Goal: Transaction & Acquisition: Download file/media

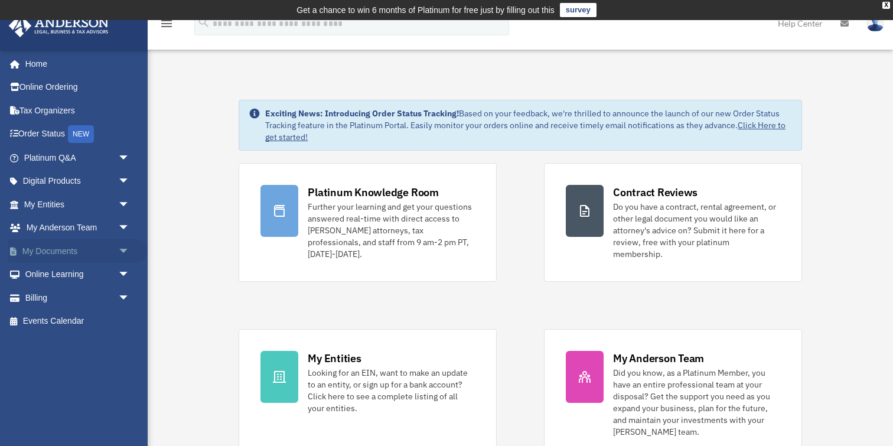
click at [69, 253] on link "My Documents arrow_drop_down" at bounding box center [77, 251] width 139 height 24
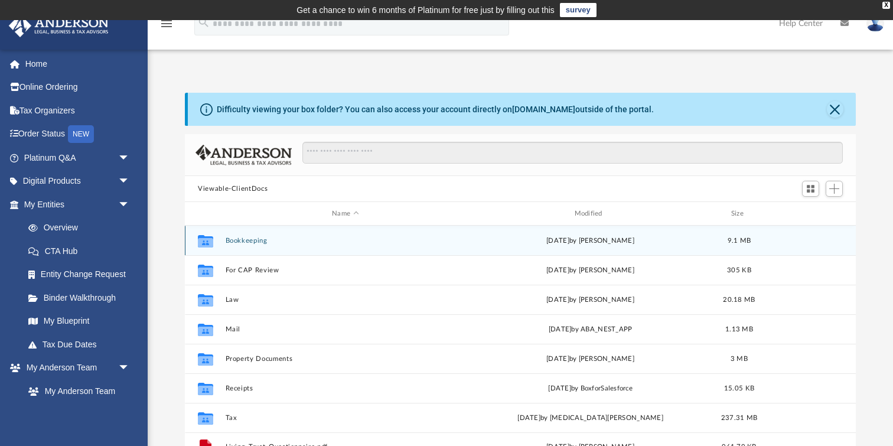
scroll to position [268, 670]
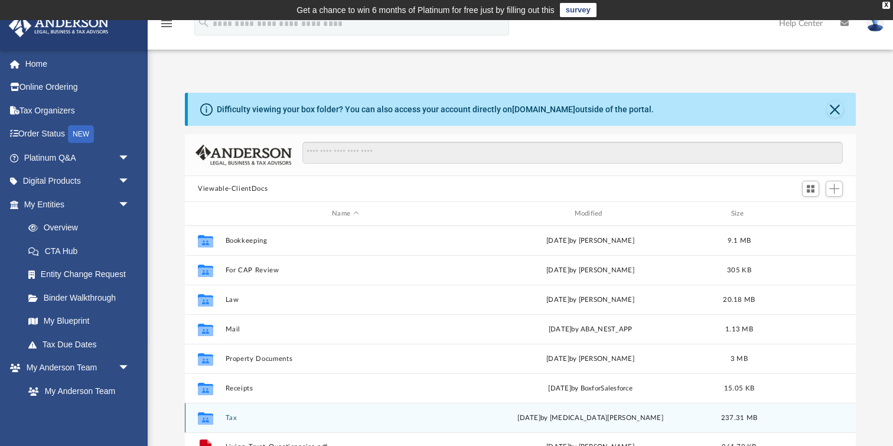
click at [230, 418] on button "Tax" at bounding box center [346, 418] width 240 height 8
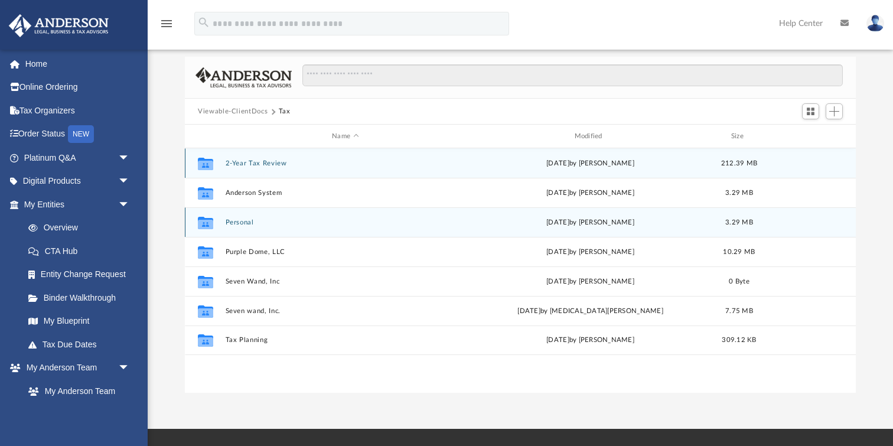
scroll to position [78, 0]
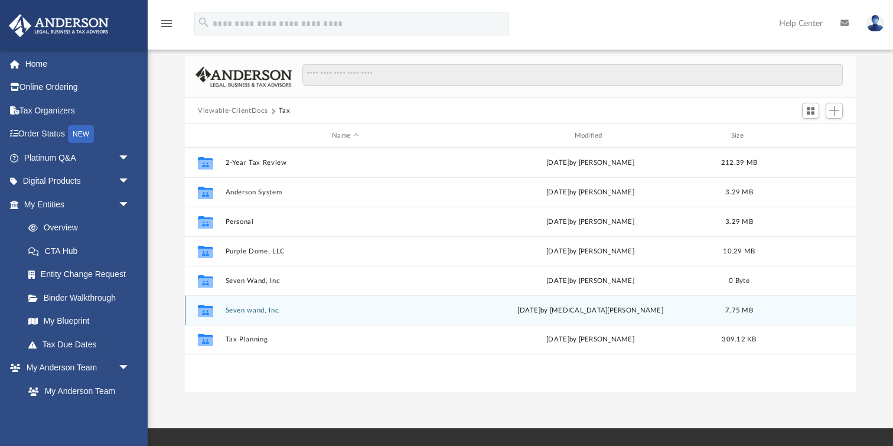
click at [241, 309] on button "Seven wand, Inc." at bounding box center [346, 311] width 240 height 8
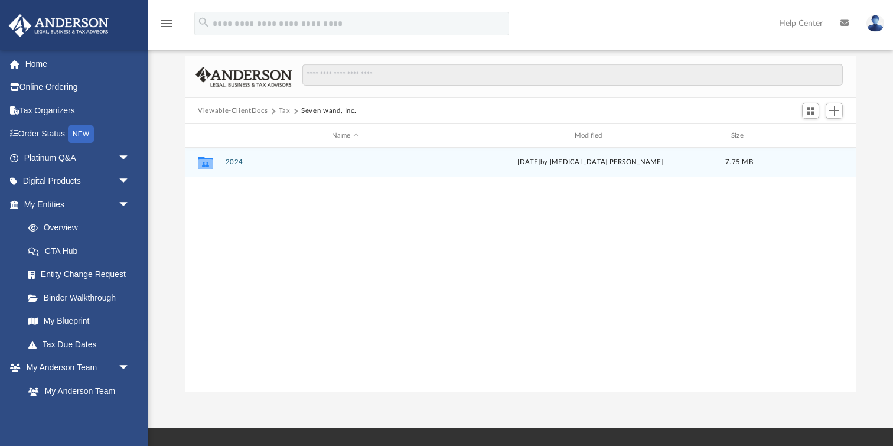
click at [234, 160] on button "2024" at bounding box center [346, 162] width 240 height 8
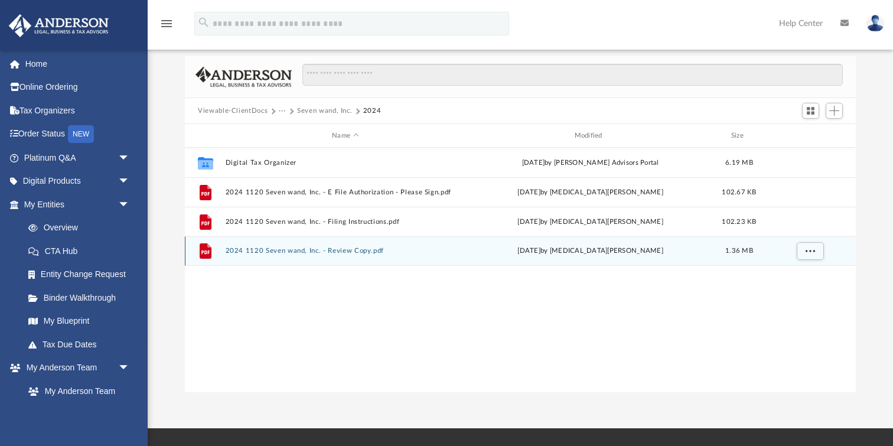
click at [353, 250] on button "2024 1120 Seven wand, Inc. - Review Copy.pdf" at bounding box center [346, 251] width 240 height 8
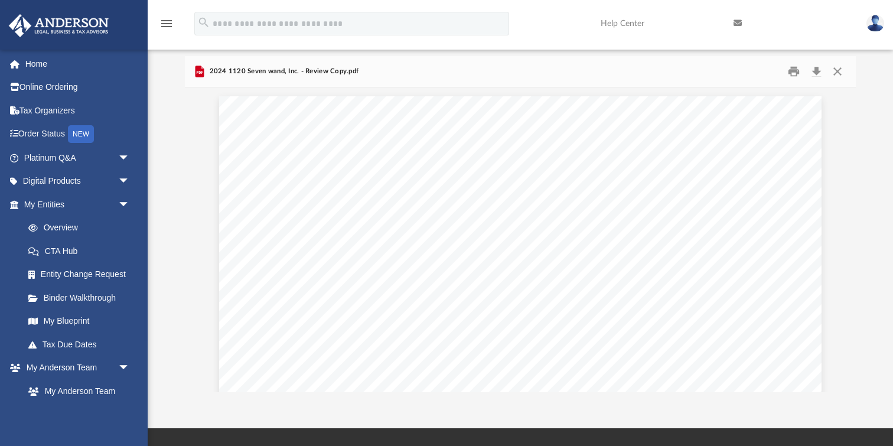
scroll to position [27110, 0]
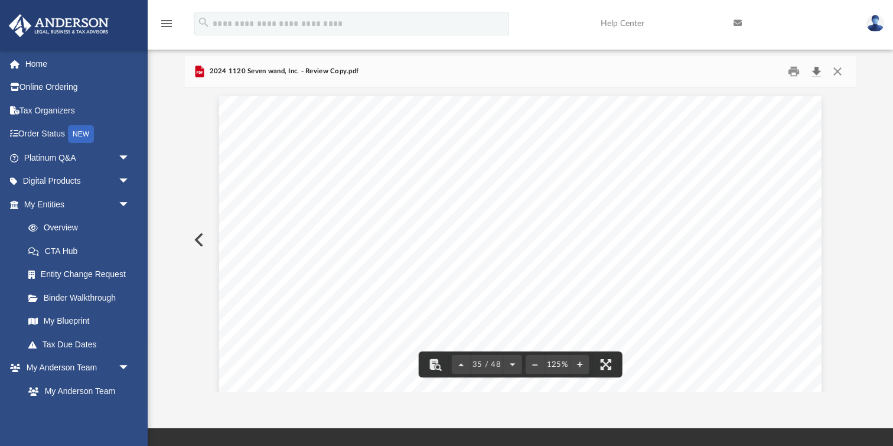
click at [816, 71] on button "Download" at bounding box center [816, 72] width 21 height 18
click at [839, 73] on button "Close" at bounding box center [837, 72] width 21 height 18
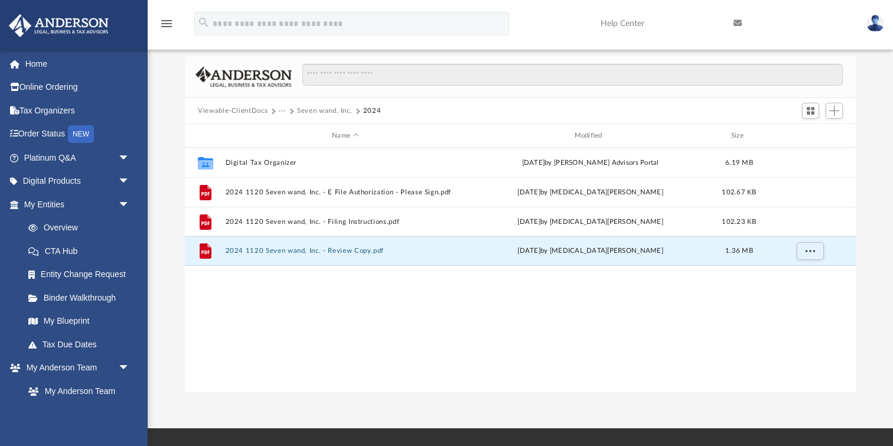
click at [304, 109] on button "Seven wand, Inc." at bounding box center [324, 111] width 55 height 11
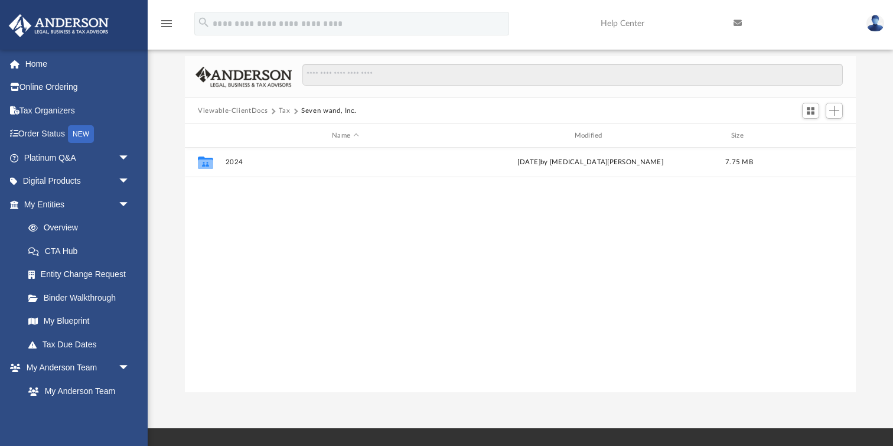
click at [283, 109] on button "Tax" at bounding box center [285, 111] width 12 height 11
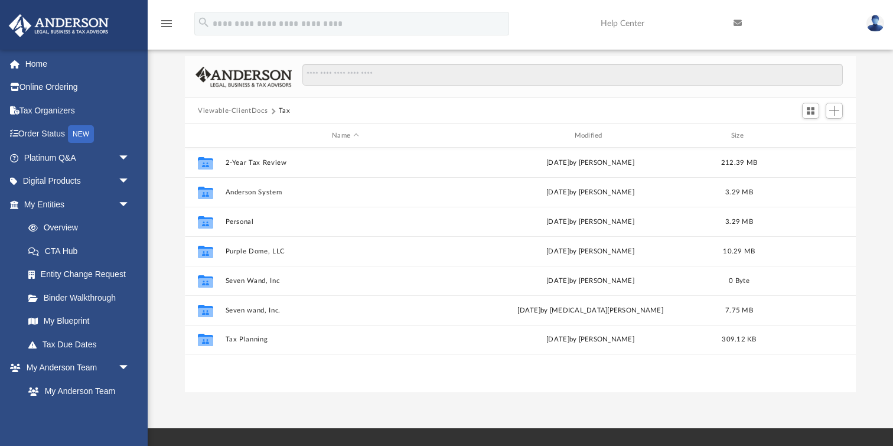
click at [257, 110] on button "Viewable-ClientDocs" at bounding box center [233, 111] width 70 height 11
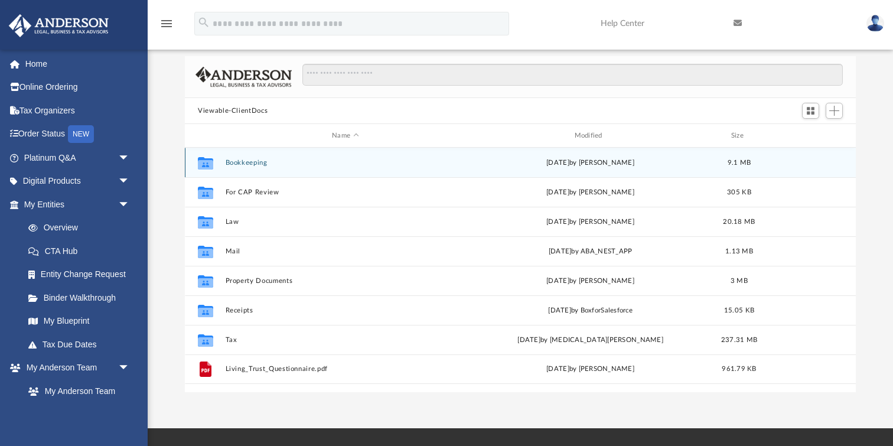
click at [251, 164] on button "Bookkeeping" at bounding box center [346, 163] width 240 height 8
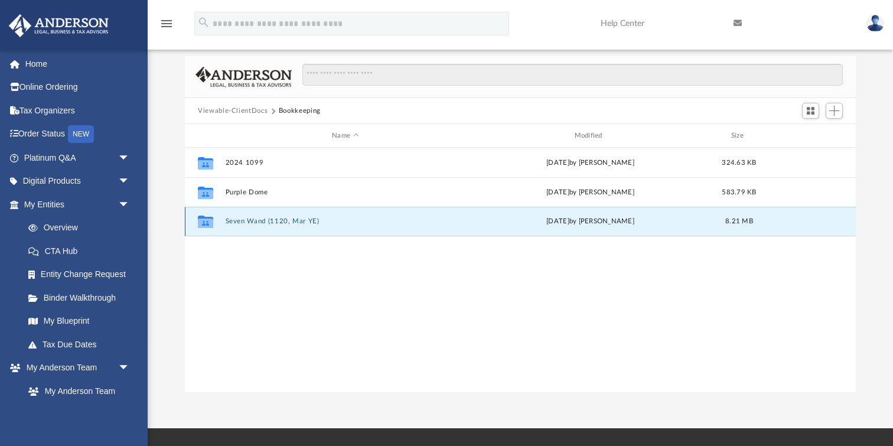
click at [250, 222] on button "Seven Wand (1120, Mar YE)" at bounding box center [346, 221] width 240 height 8
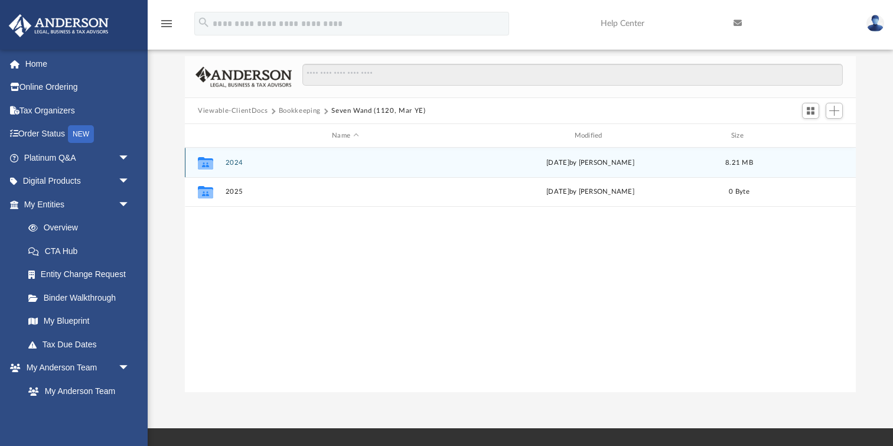
click at [233, 162] on button "2024" at bounding box center [346, 163] width 240 height 8
click at [243, 161] on button "2024 Financials" at bounding box center [346, 163] width 240 height 8
click at [245, 161] on button "03.2025" at bounding box center [346, 163] width 240 height 8
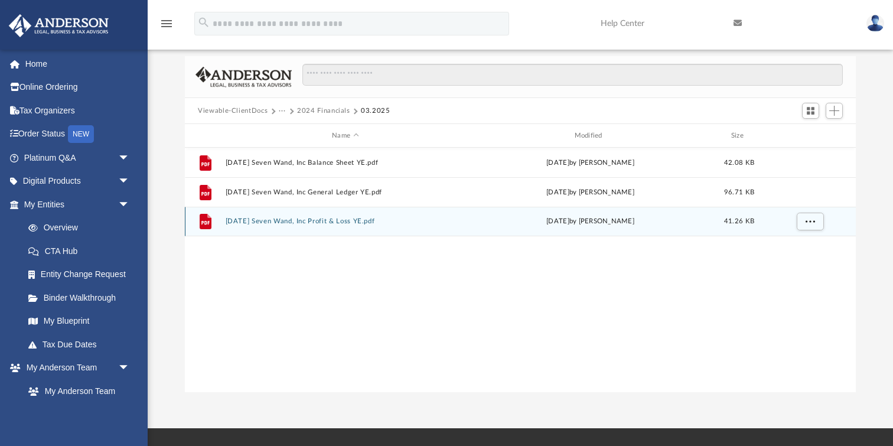
click at [330, 222] on button "03.31.2025 Seven Wand, Inc Profit & Loss YE.pdf" at bounding box center [346, 221] width 240 height 8
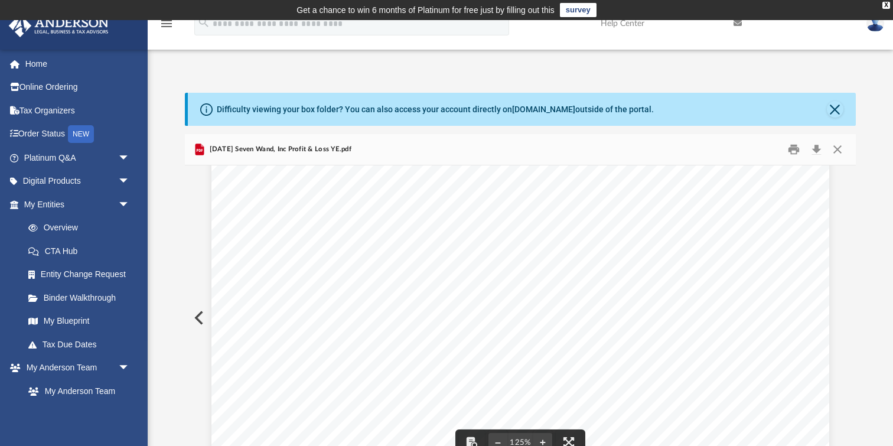
scroll to position [314, 0]
click at [816, 149] on button "Download" at bounding box center [816, 150] width 21 height 18
click at [835, 148] on button "Close" at bounding box center [837, 150] width 21 height 18
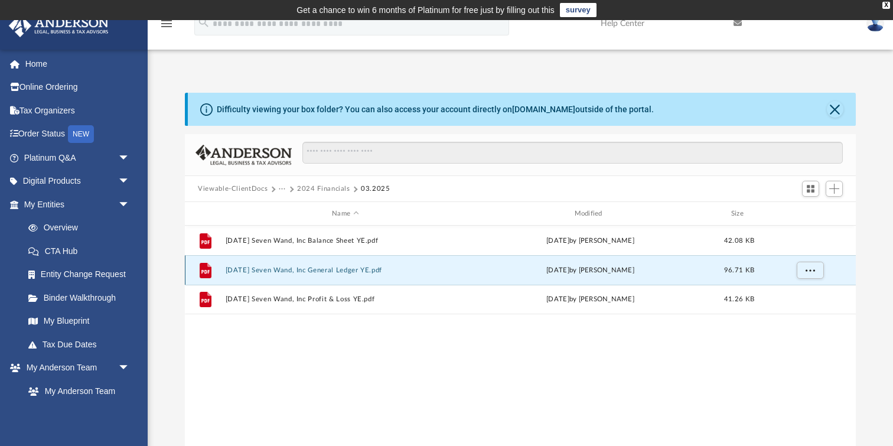
click at [347, 269] on button "03.31.2025 Seven Wand, Inc General Ledger YE.pdf" at bounding box center [346, 270] width 240 height 8
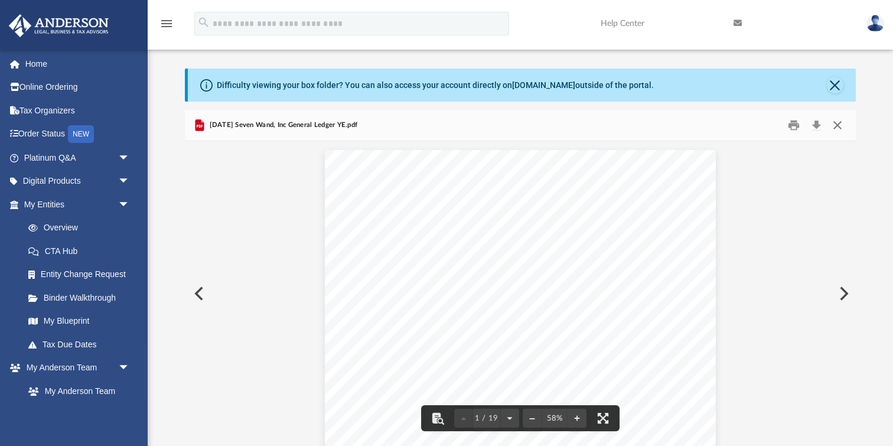
click at [839, 122] on button "Close" at bounding box center [837, 125] width 21 height 18
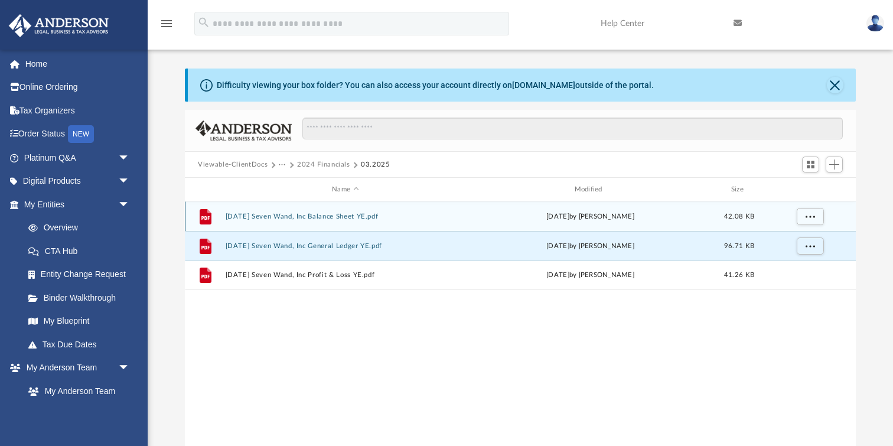
click at [351, 217] on button "03.31.2025 Seven Wand, Inc Balance Sheet YE.pdf" at bounding box center [346, 217] width 240 height 8
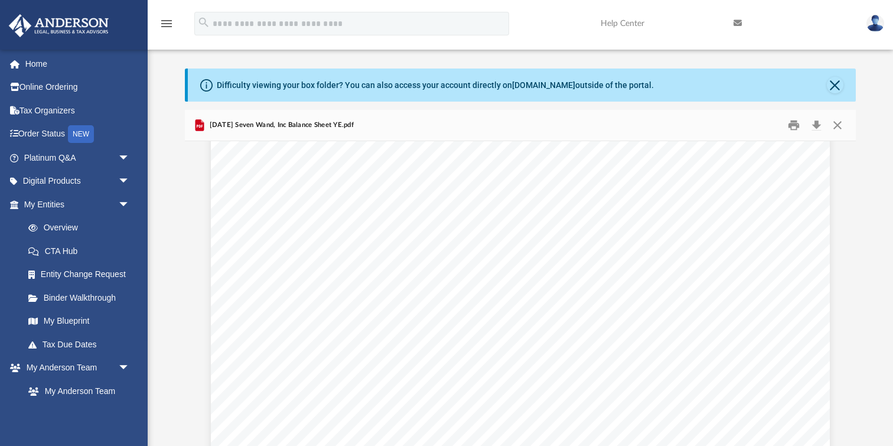
scroll to position [0, 0]
click at [839, 125] on button "Close" at bounding box center [837, 125] width 21 height 18
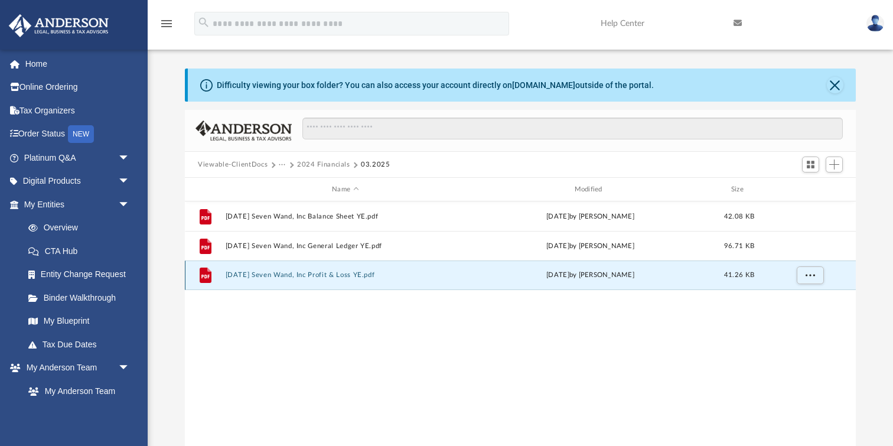
click at [354, 275] on button "03.31.2025 Seven Wand, Inc Profit & Loss YE.pdf" at bounding box center [346, 275] width 240 height 8
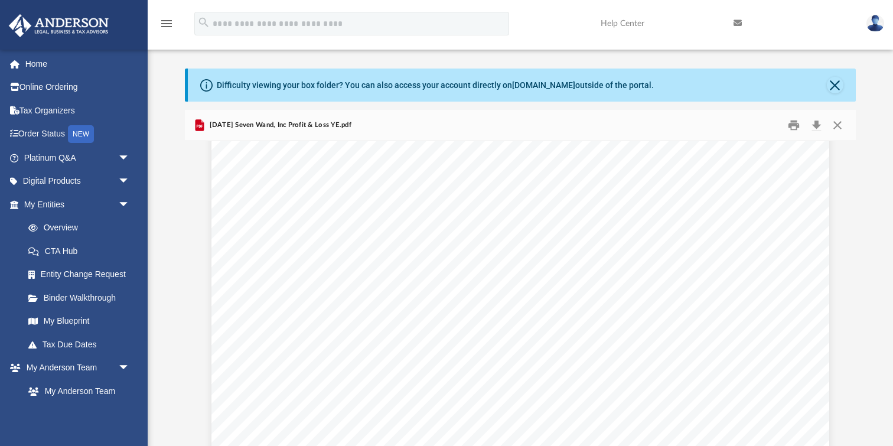
scroll to position [333, 0]
